Goal: Task Accomplishment & Management: Use online tool/utility

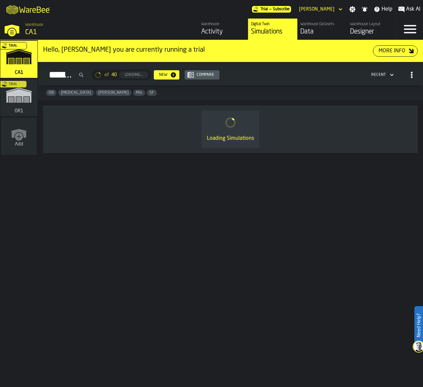
click at [26, 105] on div "Trial" at bounding box center [17, 100] width 37 height 38
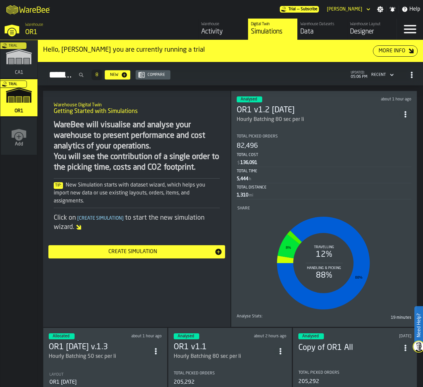
click at [327, 31] on div "Data" at bounding box center [322, 31] width 44 height 9
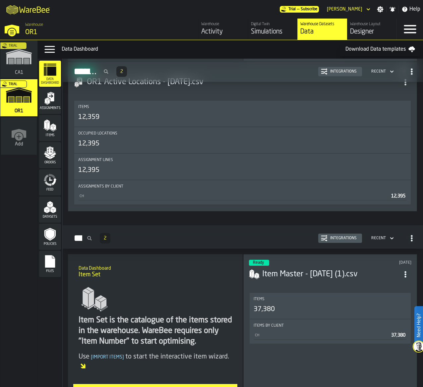
scroll to position [265, 0]
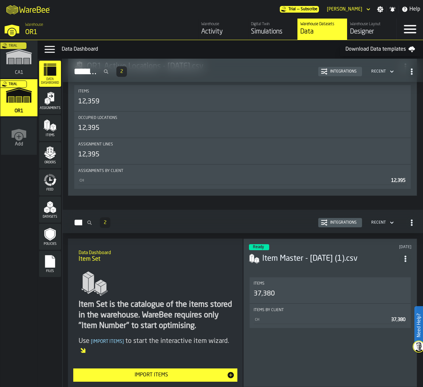
click at [55, 160] on div "Orders" at bounding box center [50, 155] width 22 height 18
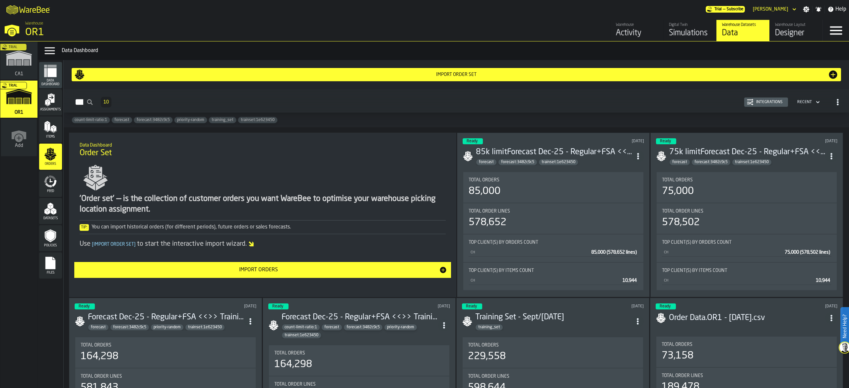
click at [423, 71] on div "Import Order Set" at bounding box center [456, 74] width 764 height 11
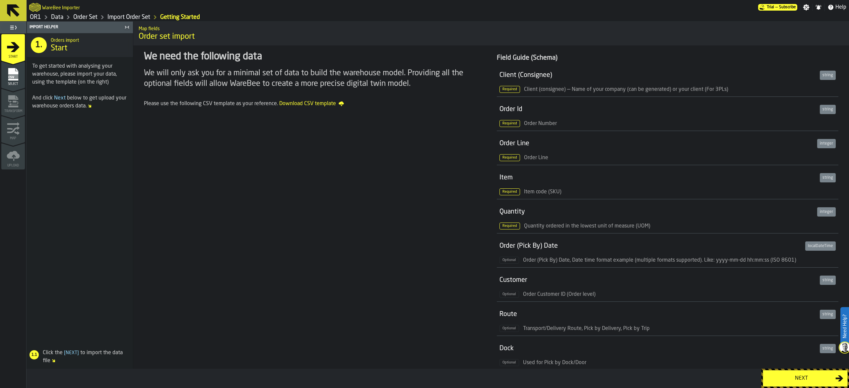
click at [423, 373] on button "Next" at bounding box center [805, 378] width 85 height 17
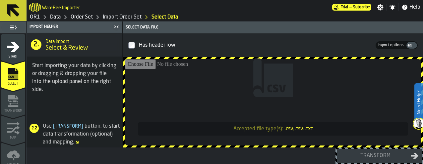
click at [190, 158] on div "Transform" at bounding box center [225, 156] width 397 height 17
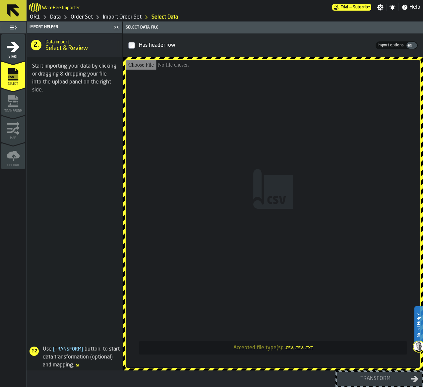
type input "**********"
